Goal: Transaction & Acquisition: Purchase product/service

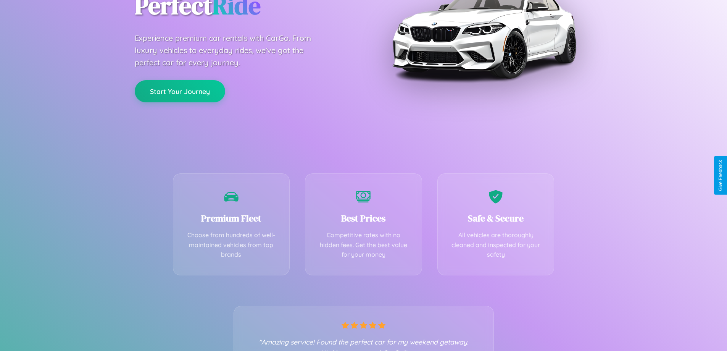
scroll to position [150, 0]
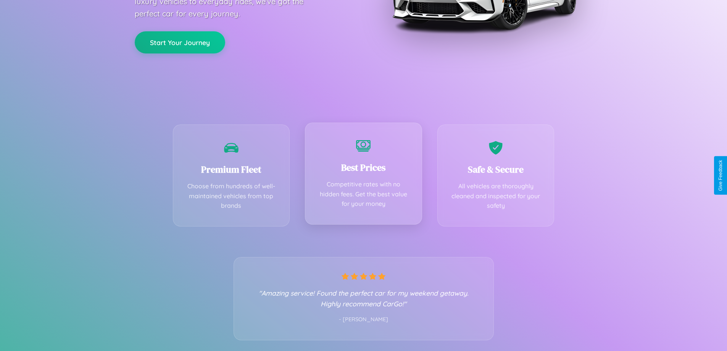
click at [363, 175] on div "Best Prices Competitive rates with no hidden fees. Get the best value for your …" at bounding box center [363, 174] width 117 height 102
click at [180, 42] on button "Start Your Journey" at bounding box center [180, 42] width 90 height 22
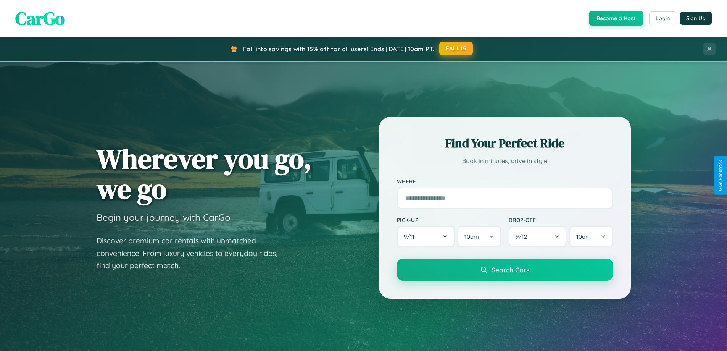
click at [456, 48] on button "FALL15" at bounding box center [456, 49] width 34 height 14
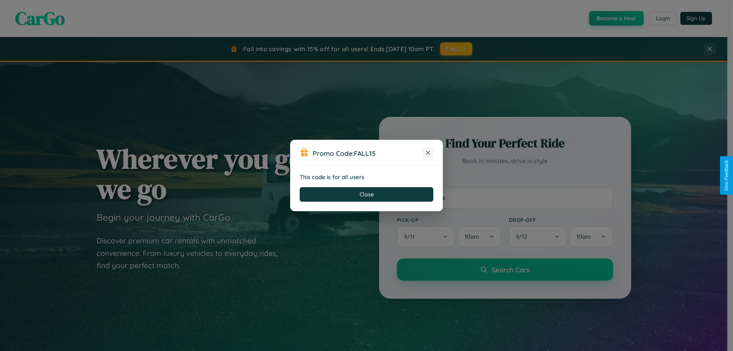
click at [428, 153] on icon at bounding box center [428, 153] width 8 height 8
